Goal: Task Accomplishment & Management: Manage account settings

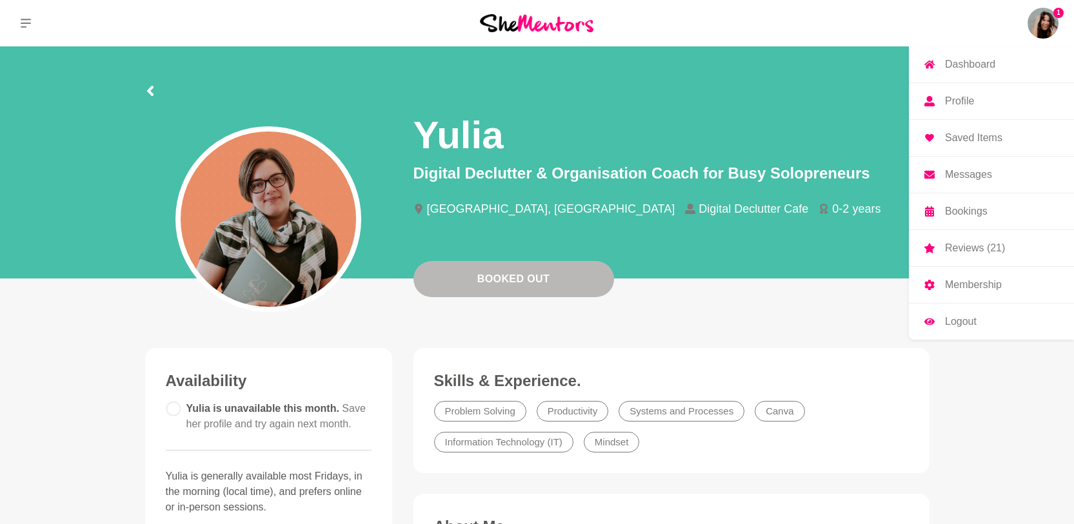
click at [859, 177] on p "Messages" at bounding box center [968, 175] width 47 height 10
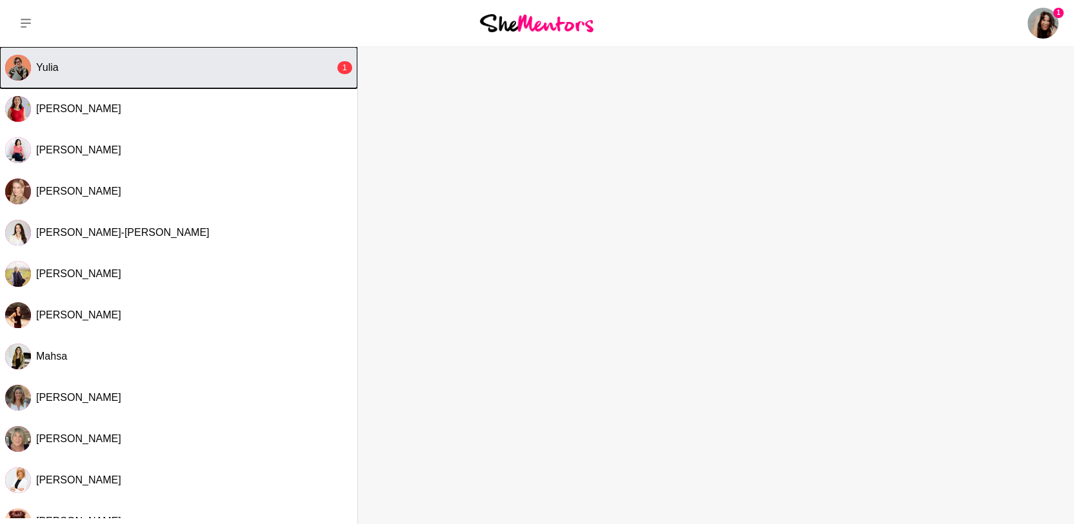
click at [250, 79] on button "Yulia 1" at bounding box center [178, 67] width 357 height 41
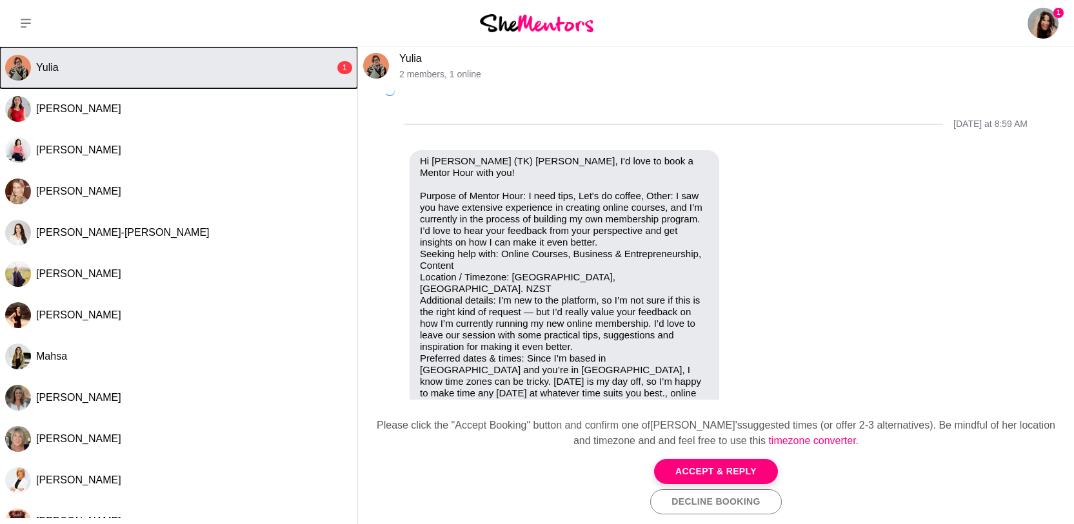
click at [46, 66] on span "Yulia" at bounding box center [47, 67] width 23 height 11
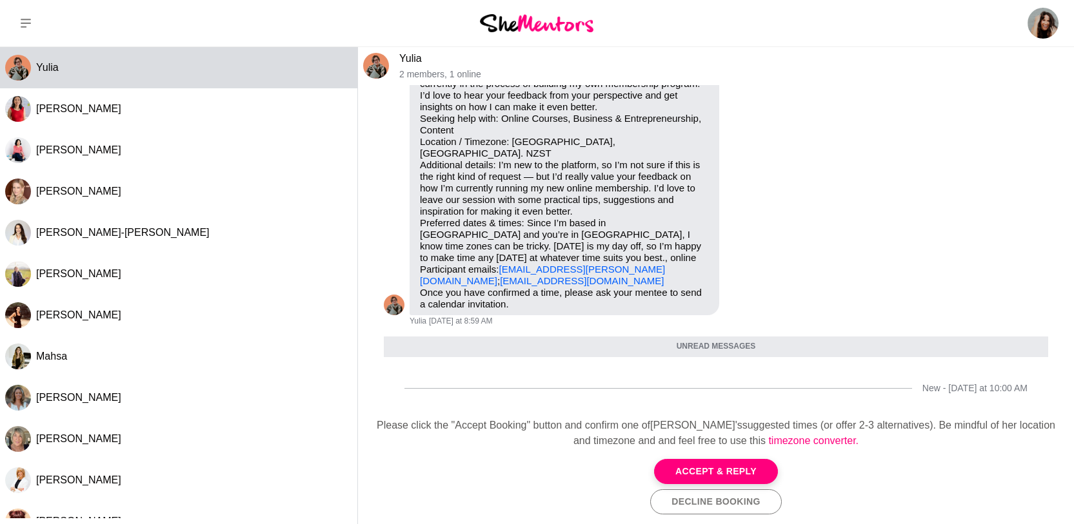
scroll to position [123, 0]
drag, startPoint x: 541, startPoint y: 270, endPoint x: 439, endPoint y: 267, distance: 102.0
click at [439, 267] on p "Purpose of Mentor Hour: I need tips, Let's do coffee, Other: I saw you have ext…" at bounding box center [564, 171] width 289 height 232
drag, startPoint x: 574, startPoint y: 275, endPoint x: 422, endPoint y: 264, distance: 152.7
click at [422, 264] on div "Hi Taliah-Kate (TK) Byron, I'd love to book a Mentor Hour with you! taliahkate.…" at bounding box center [564, 165] width 289 height 290
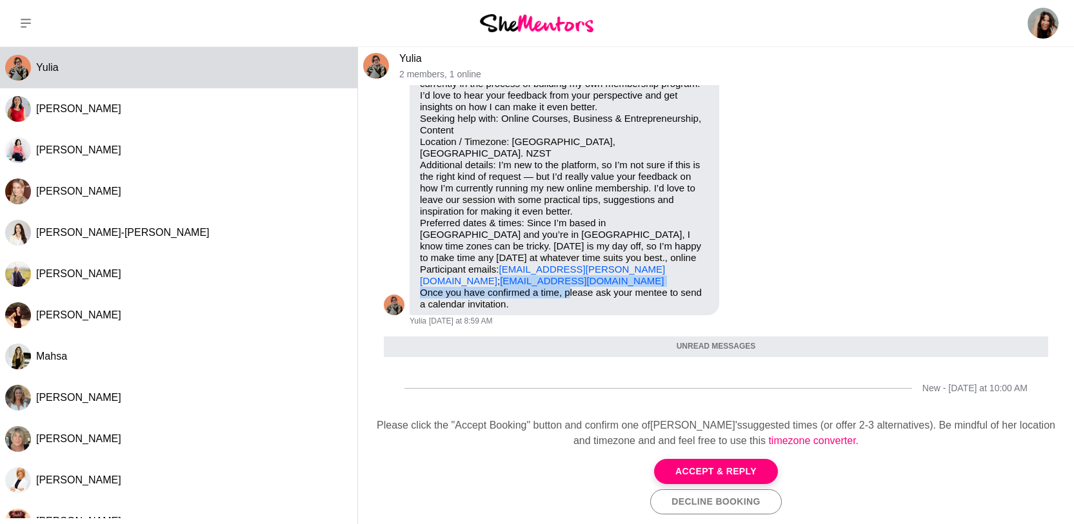
click at [571, 287] on p "Once you have confirmed a time, please ask your mentee to send a calendar invit…" at bounding box center [564, 298] width 289 height 23
drag, startPoint x: 558, startPoint y: 270, endPoint x: 414, endPoint y: 267, distance: 143.9
click at [414, 267] on div "Hi Taliah-Kate (TK) Byron, I'd love to book a Mentor Hour with you! taliahkate.…" at bounding box center [565, 165] width 310 height 301
copy link "yulia@digitaldecluttercafe.com"
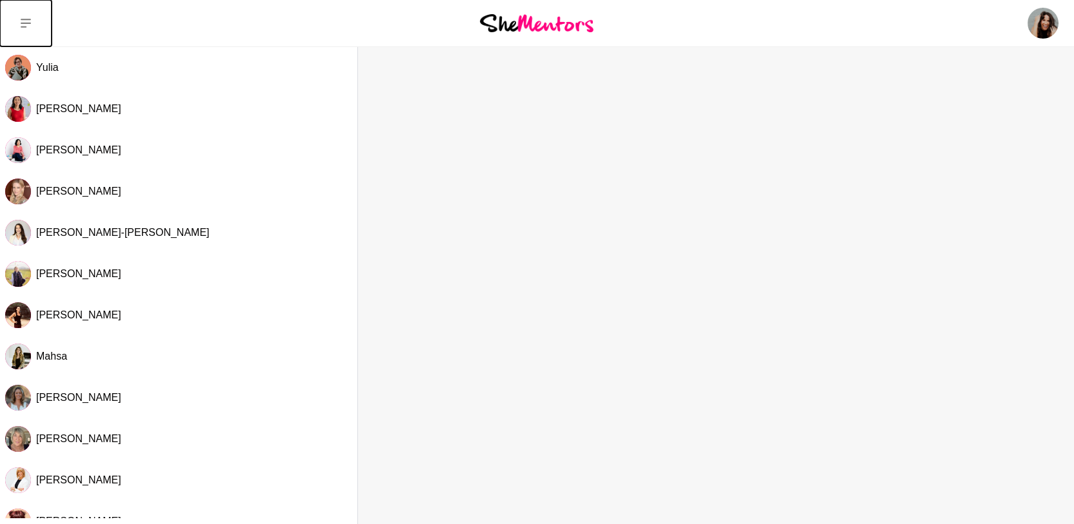
click at [23, 25] on icon at bounding box center [26, 23] width 10 height 10
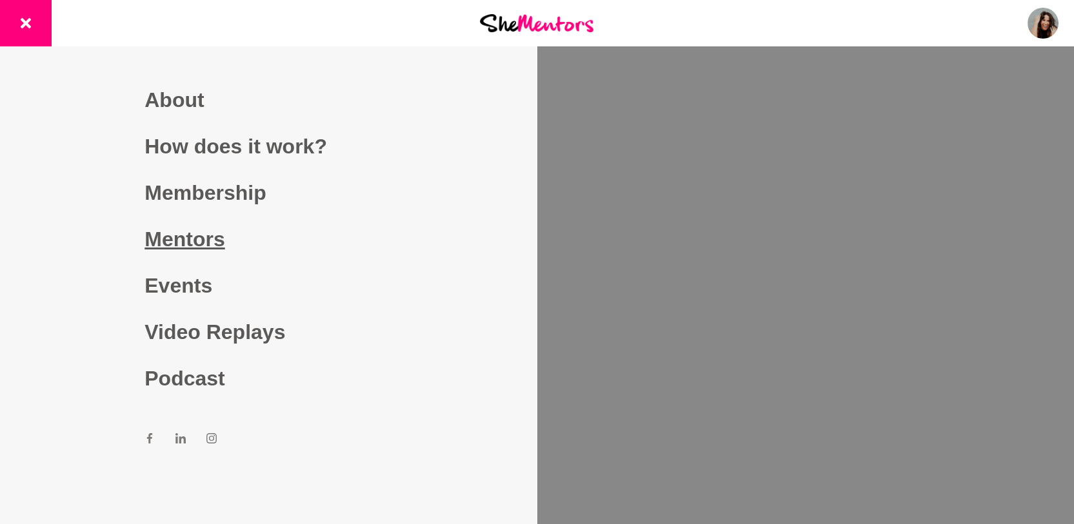
click at [190, 245] on link "Mentors" at bounding box center [268, 239] width 248 height 46
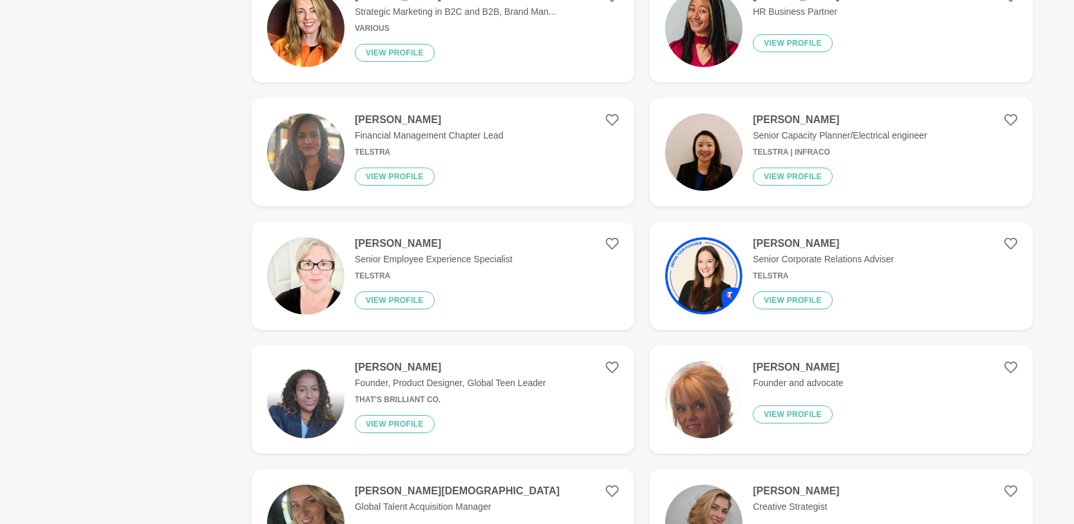
scroll to position [1848, 0]
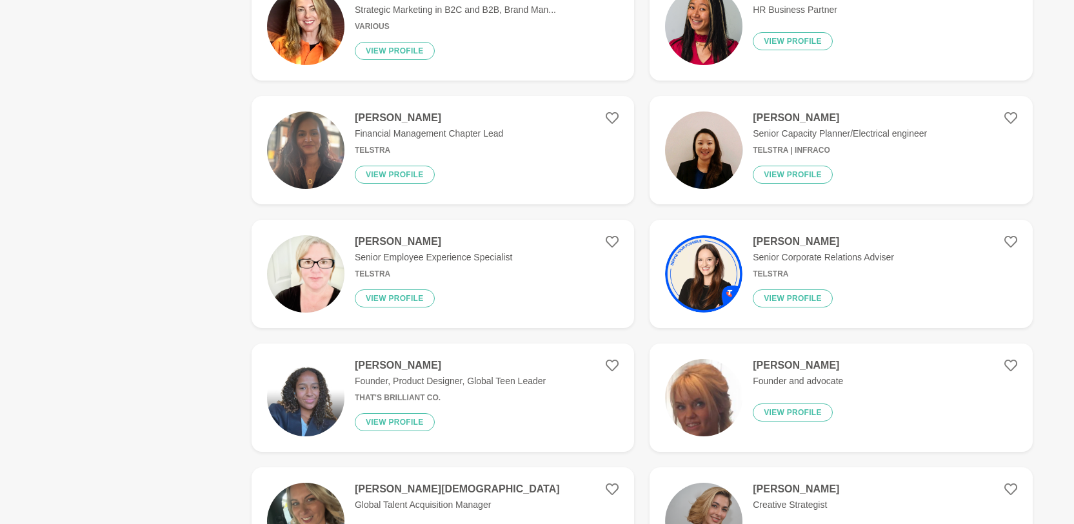
drag, startPoint x: 469, startPoint y: 294, endPoint x: 546, endPoint y: 27, distance: 277.8
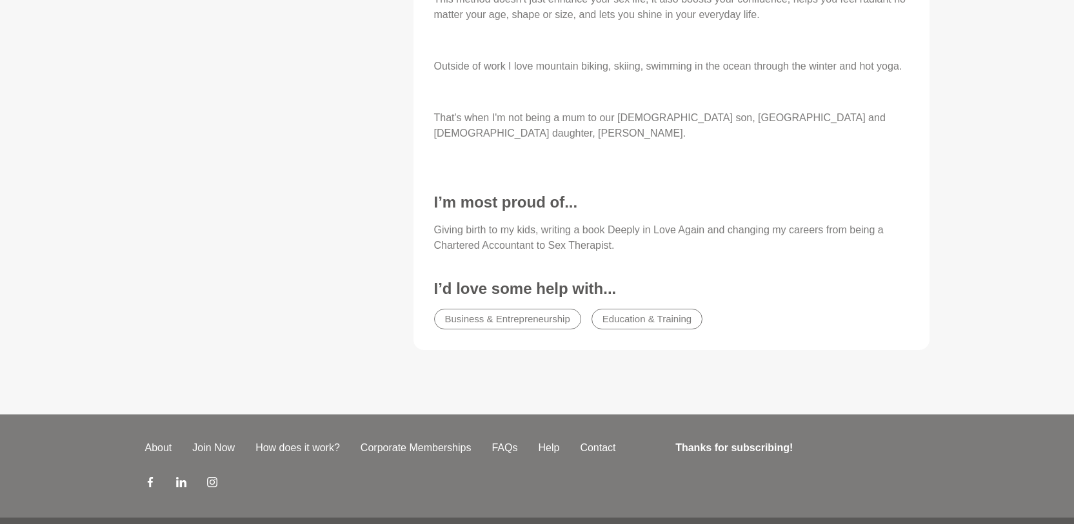
scroll to position [915, 0]
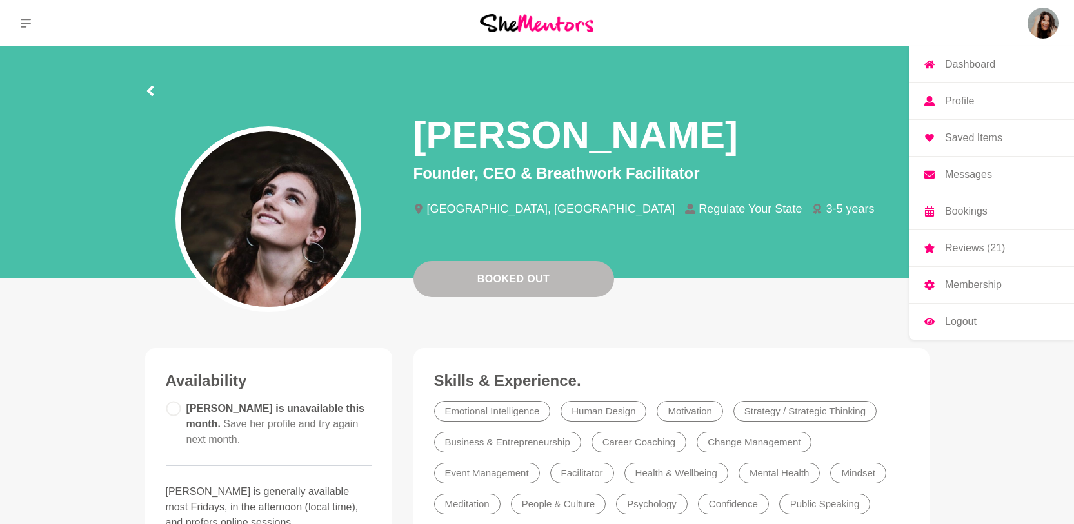
click at [1035, 32] on img at bounding box center [1042, 23] width 31 height 31
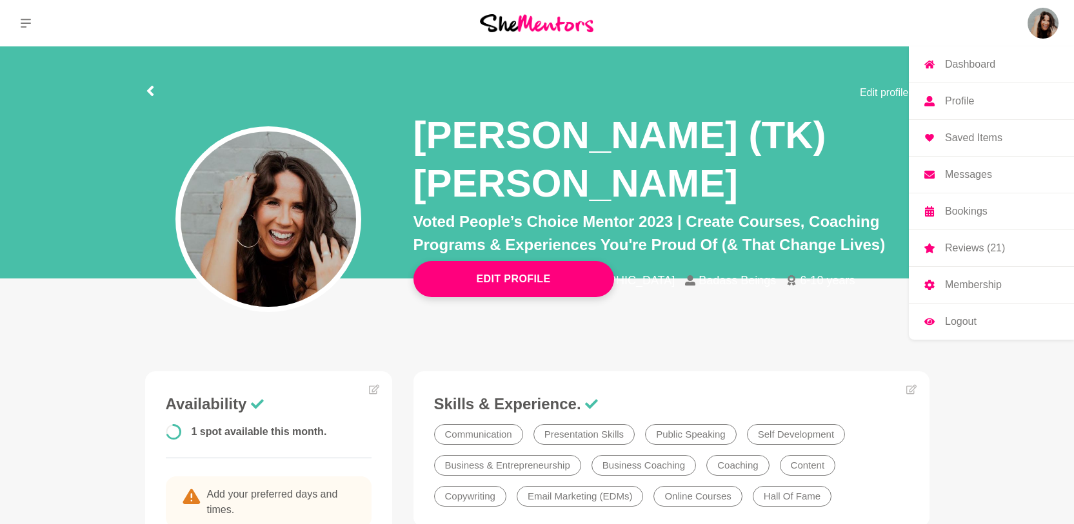
click at [983, 104] on link "Profile" at bounding box center [991, 101] width 165 height 36
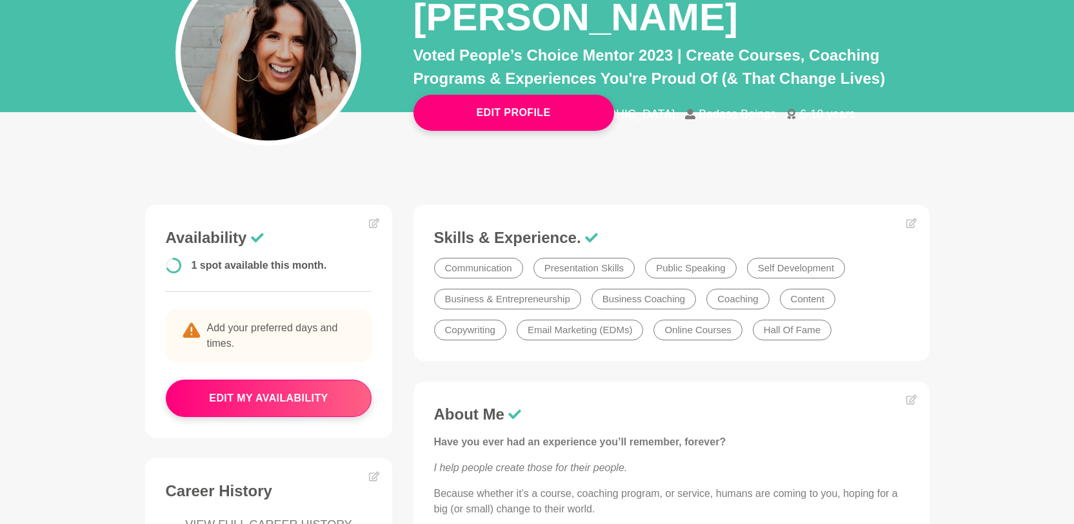
scroll to position [167, 0]
click at [305, 379] on button "edit my availability" at bounding box center [269, 397] width 206 height 37
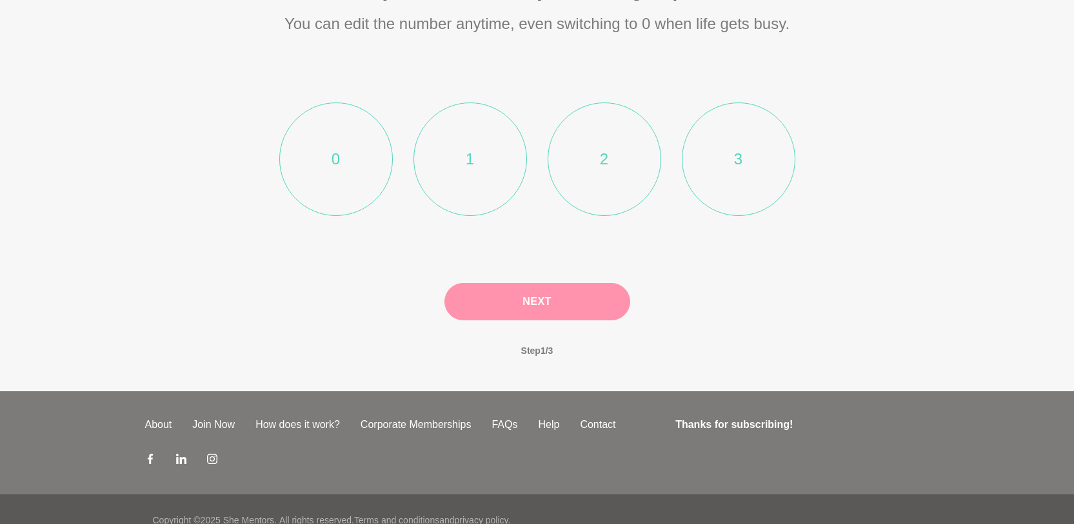
scroll to position [170, 0]
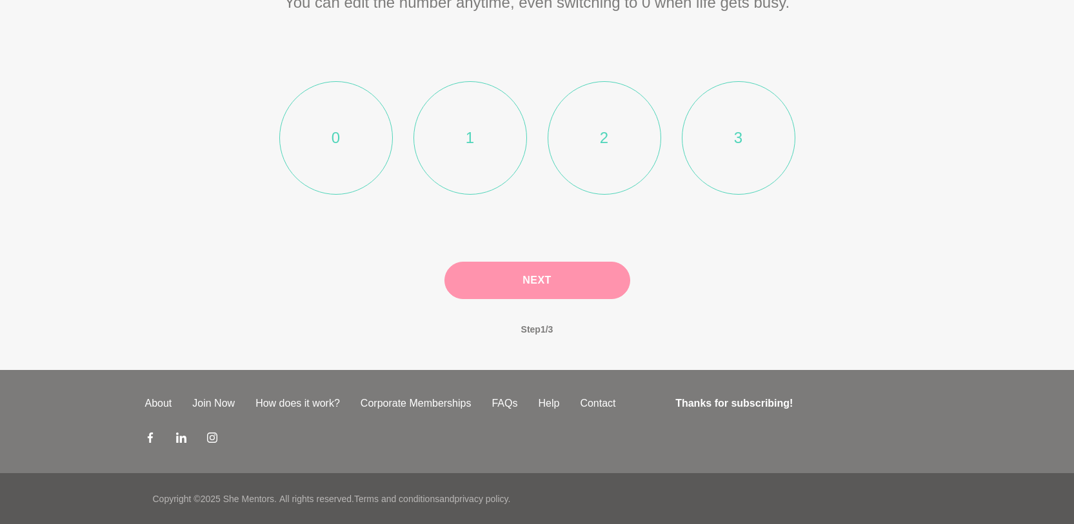
click at [530, 330] on span "Step 1 / 3" at bounding box center [537, 330] width 63 height 40
click at [742, 124] on li "3" at bounding box center [739, 138] width 114 height 114
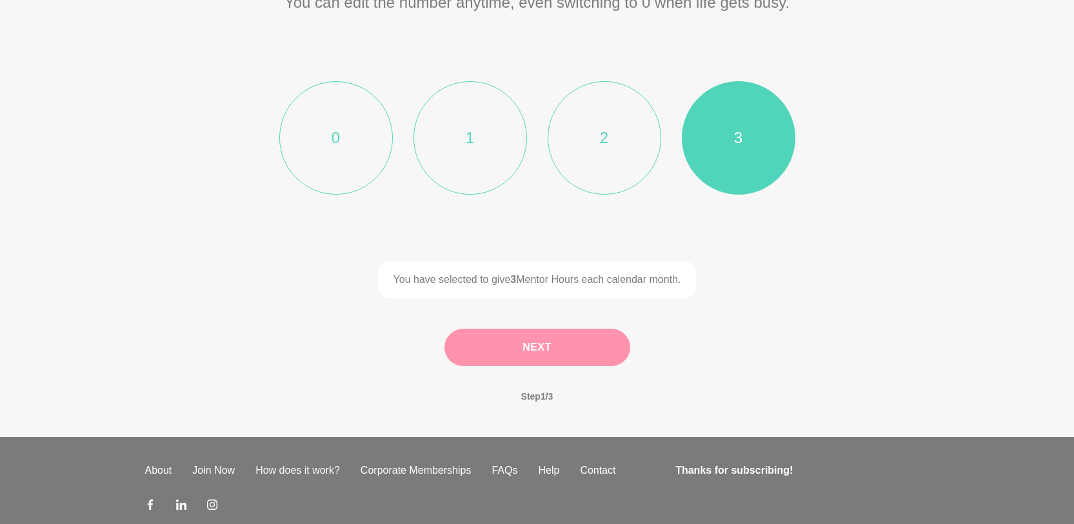
click at [579, 353] on button "Next" at bounding box center [537, 347] width 186 height 37
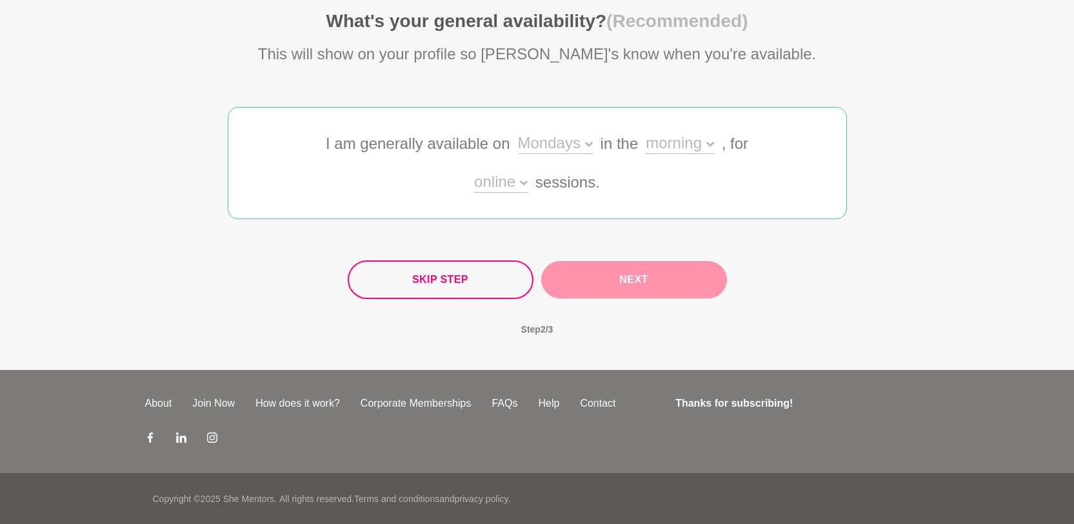
click at [590, 148] on div "Mondays" at bounding box center [555, 144] width 75 height 19
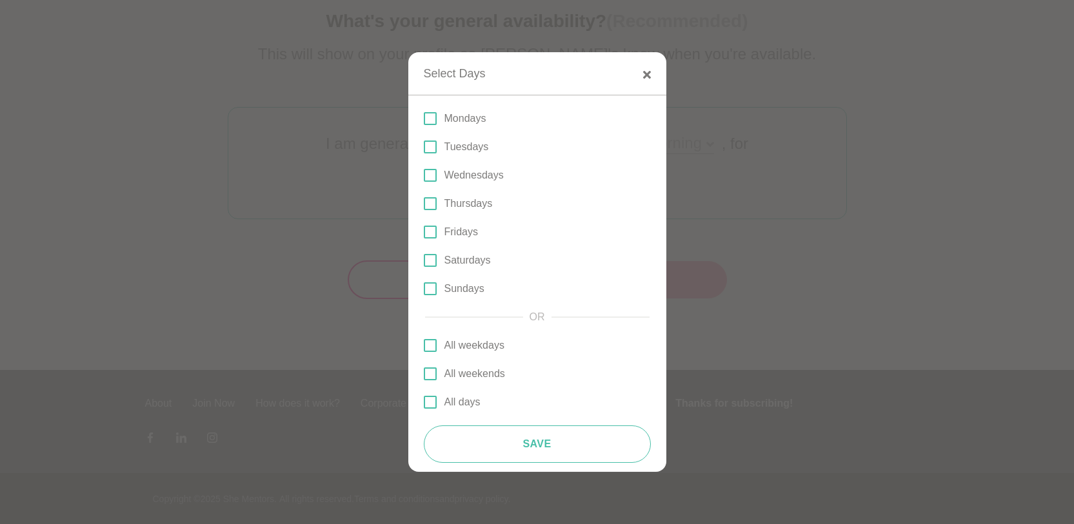
click at [431, 123] on span at bounding box center [430, 118] width 13 height 13
click at [424, 119] on input "Mondays" at bounding box center [424, 119] width 0 height 0
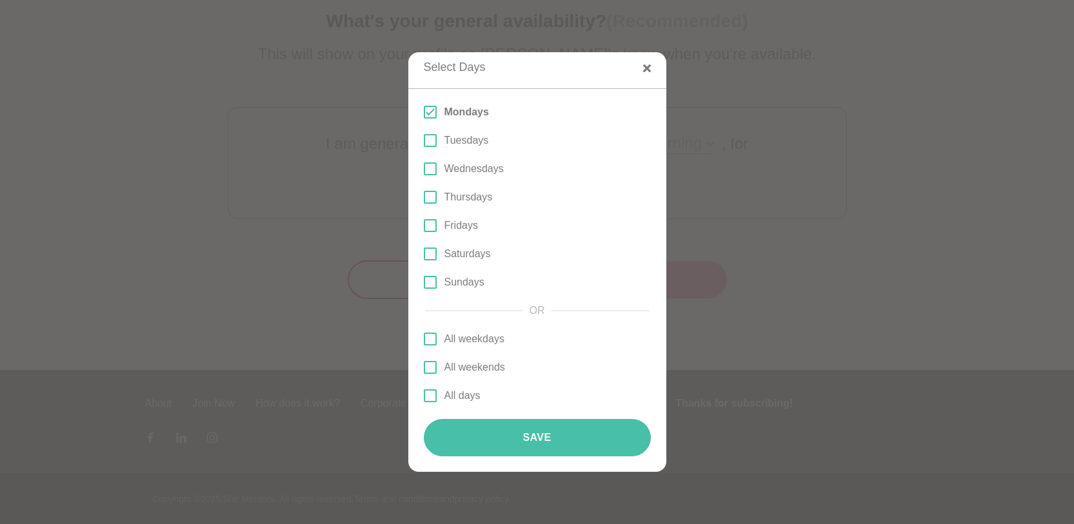
click at [529, 437] on button "Save" at bounding box center [537, 437] width 227 height 37
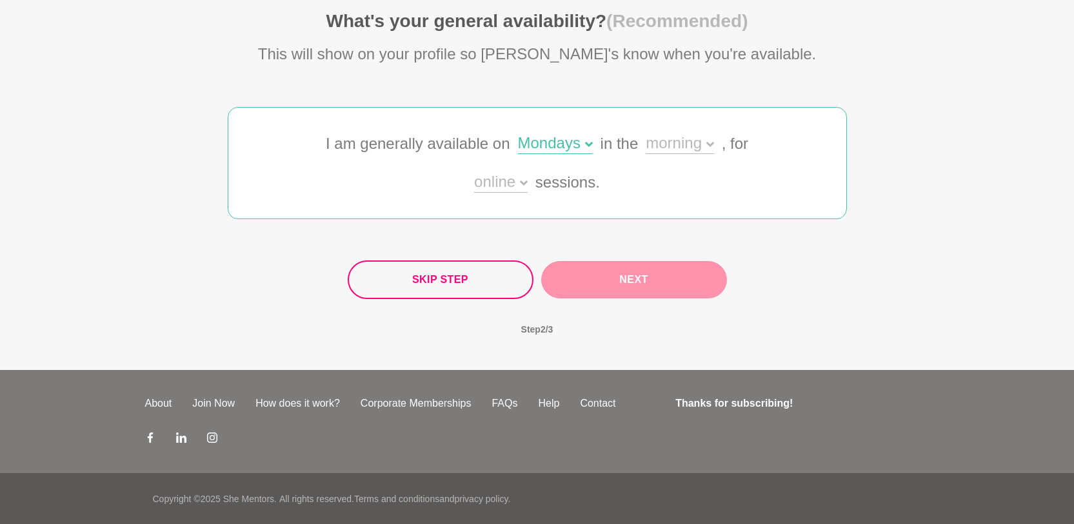
click at [697, 144] on div "morning" at bounding box center [680, 144] width 68 height 19
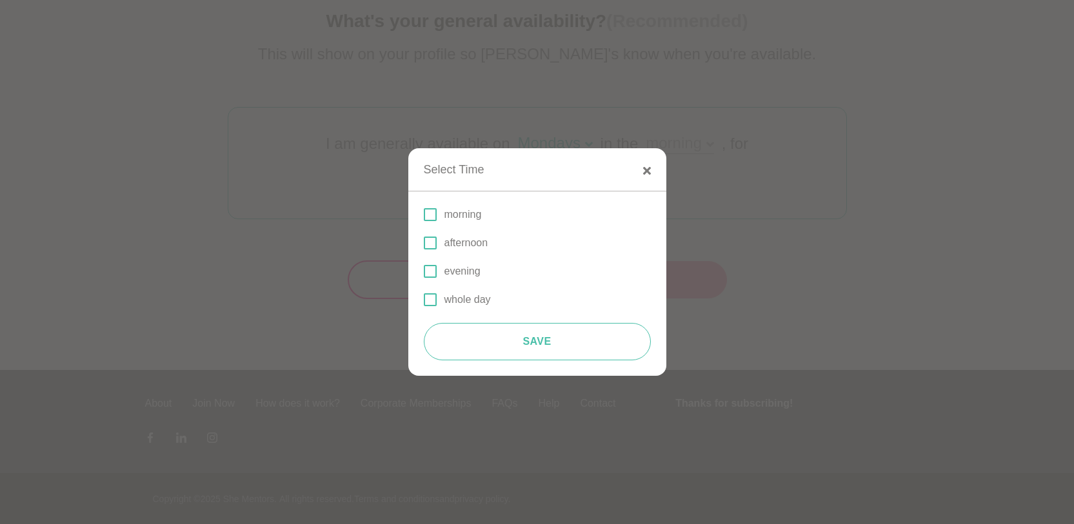
click at [461, 243] on p "afternoon" at bounding box center [466, 242] width 44 height 15
click at [424, 243] on input "afternoon" at bounding box center [424, 243] width 0 height 0
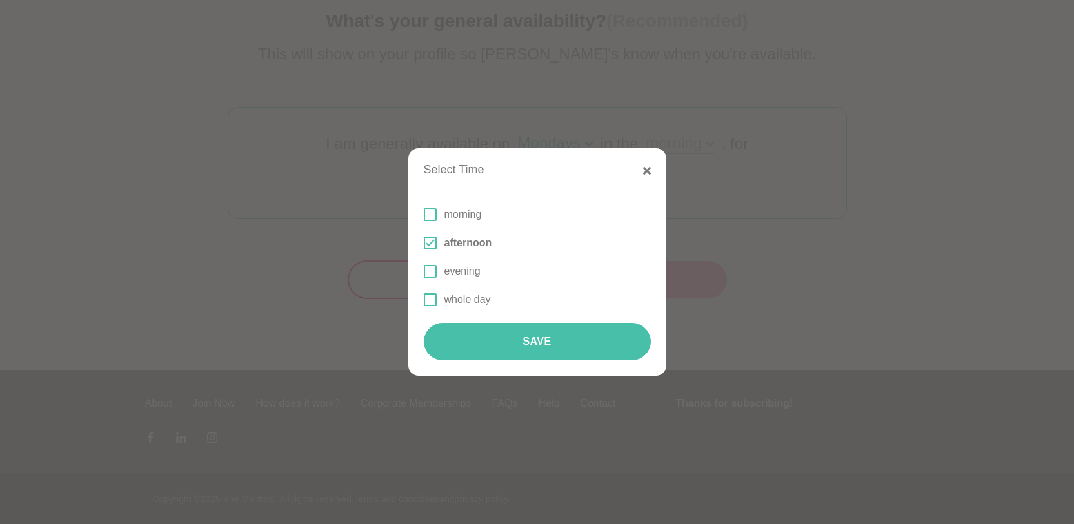
click at [501, 335] on button "Save" at bounding box center [537, 341] width 227 height 37
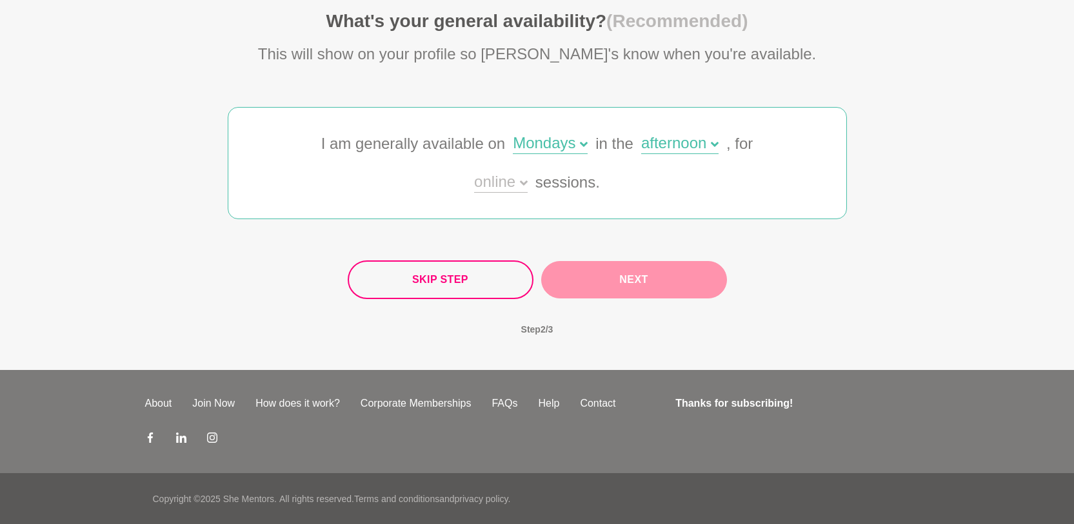
click at [531, 185] on div "I am generally available on Mondays in the afternoon , for online sessions." at bounding box center [537, 163] width 516 height 111
click at [503, 185] on div "online" at bounding box center [501, 183] width 54 height 19
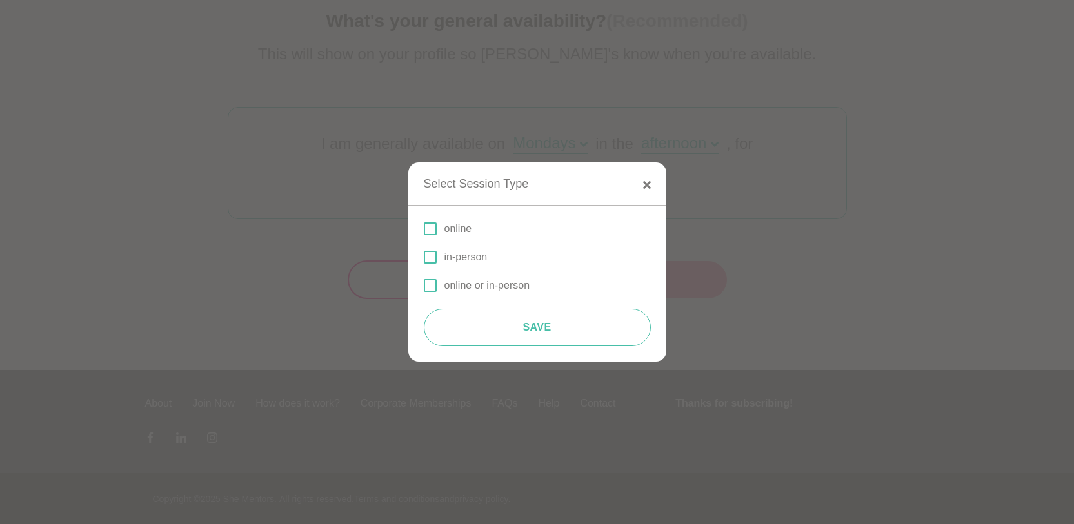
click at [466, 229] on p "online" at bounding box center [458, 228] width 28 height 15
click at [424, 229] on input "online" at bounding box center [424, 229] width 0 height 0
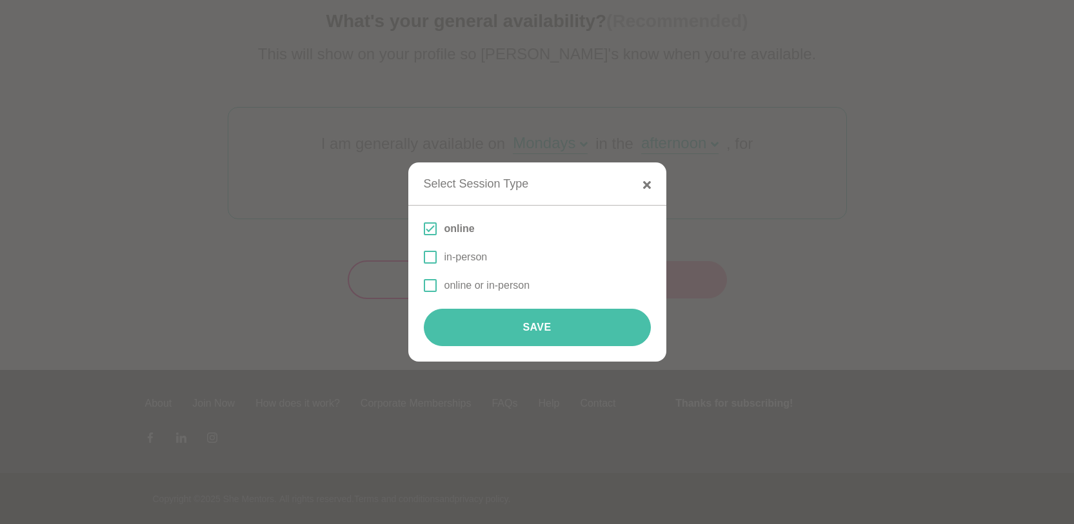
click at [590, 315] on button "Save" at bounding box center [537, 327] width 227 height 37
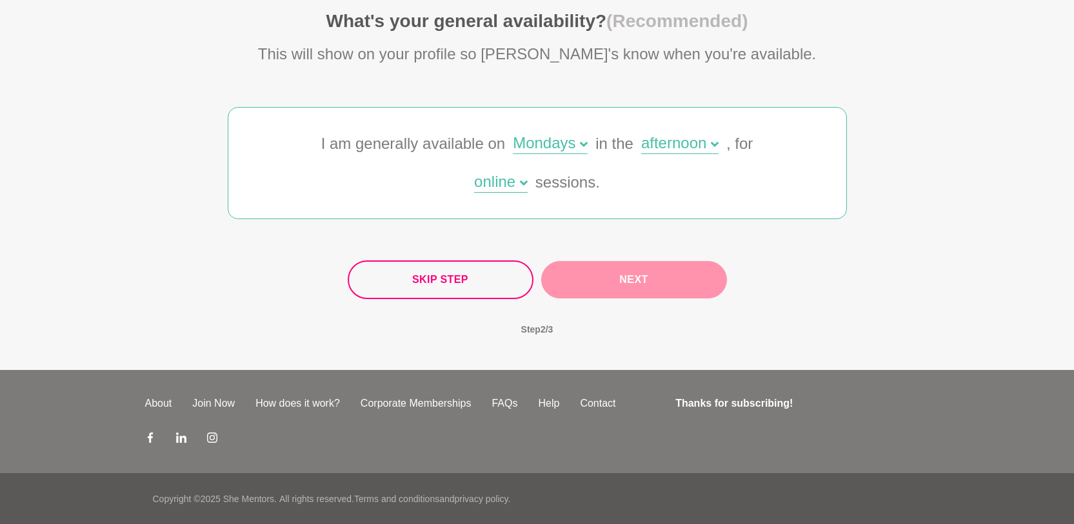
click at [624, 273] on button "Next" at bounding box center [634, 279] width 186 height 37
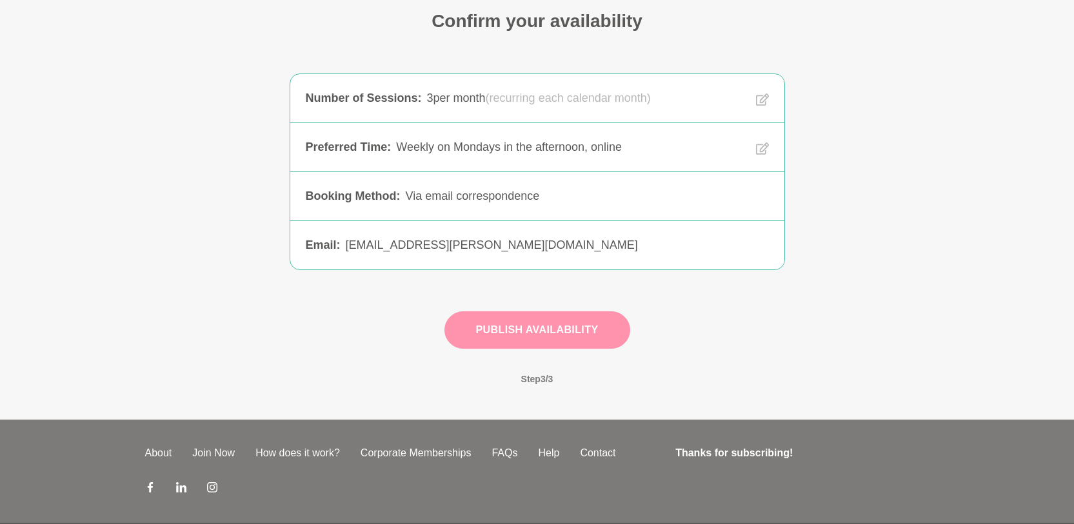
click at [559, 322] on button "Publish Availability" at bounding box center [537, 330] width 186 height 37
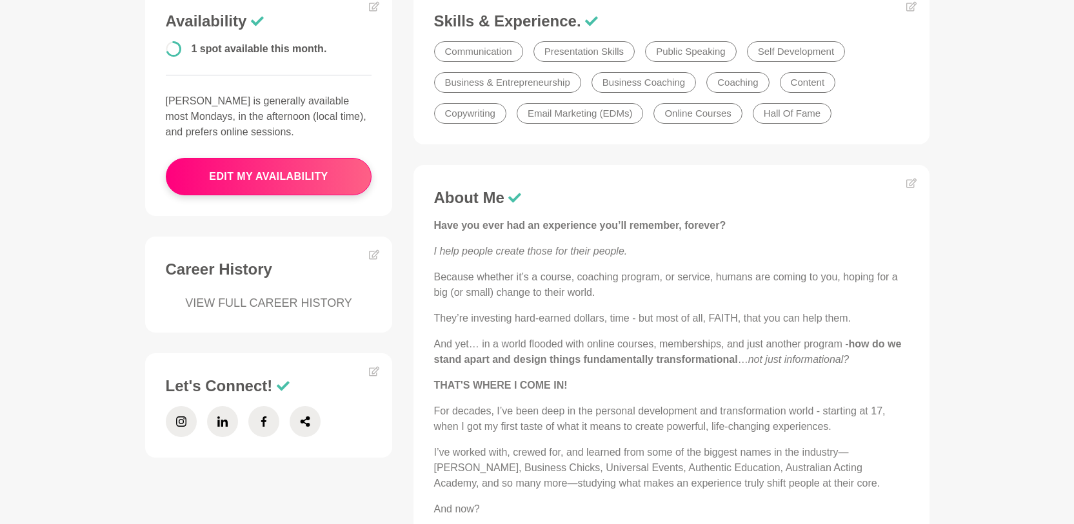
scroll to position [388, 0]
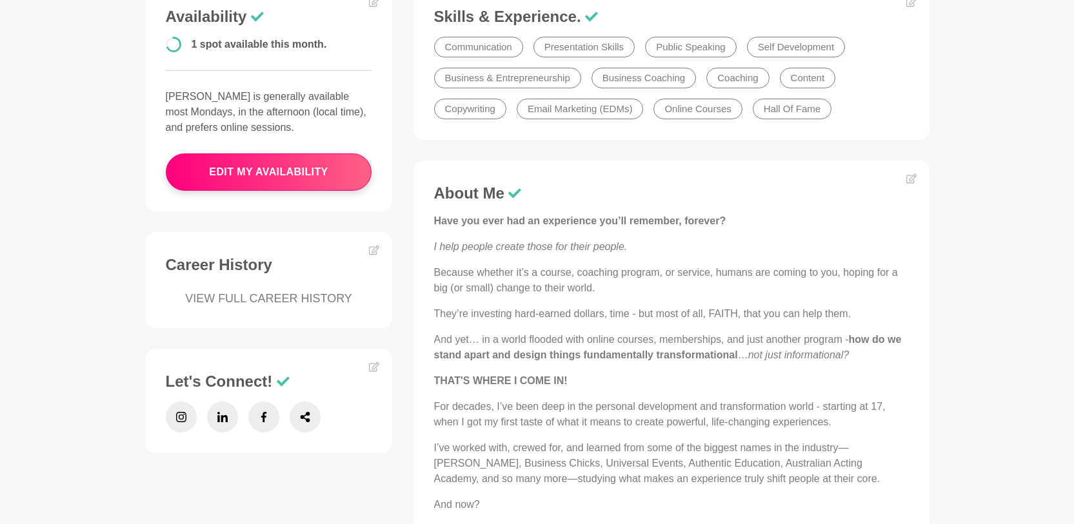
click at [329, 290] on link "VIEW FULL CAREER HISTORY" at bounding box center [269, 298] width 206 height 17
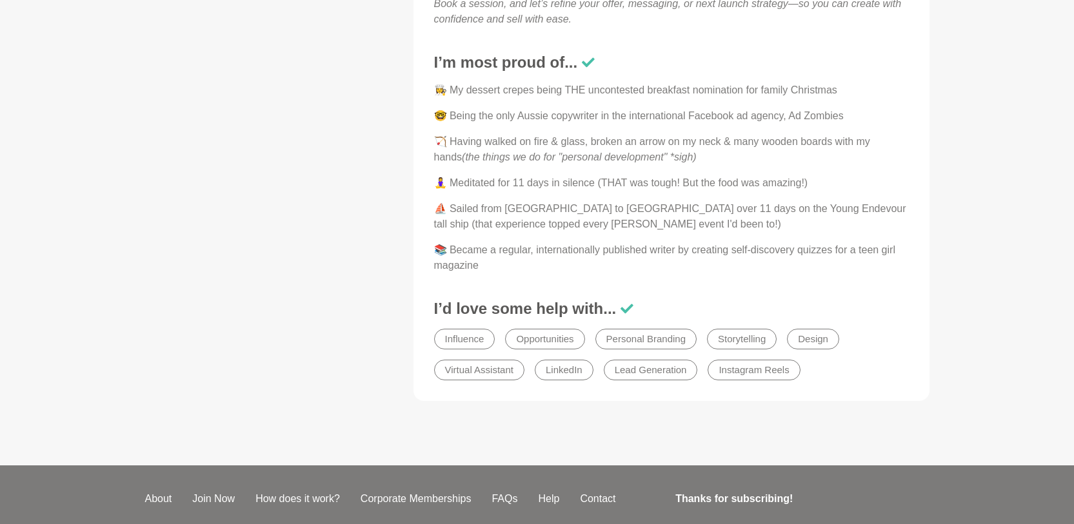
scroll to position [1473, 0]
